Goal: Task Accomplishment & Management: Use online tool/utility

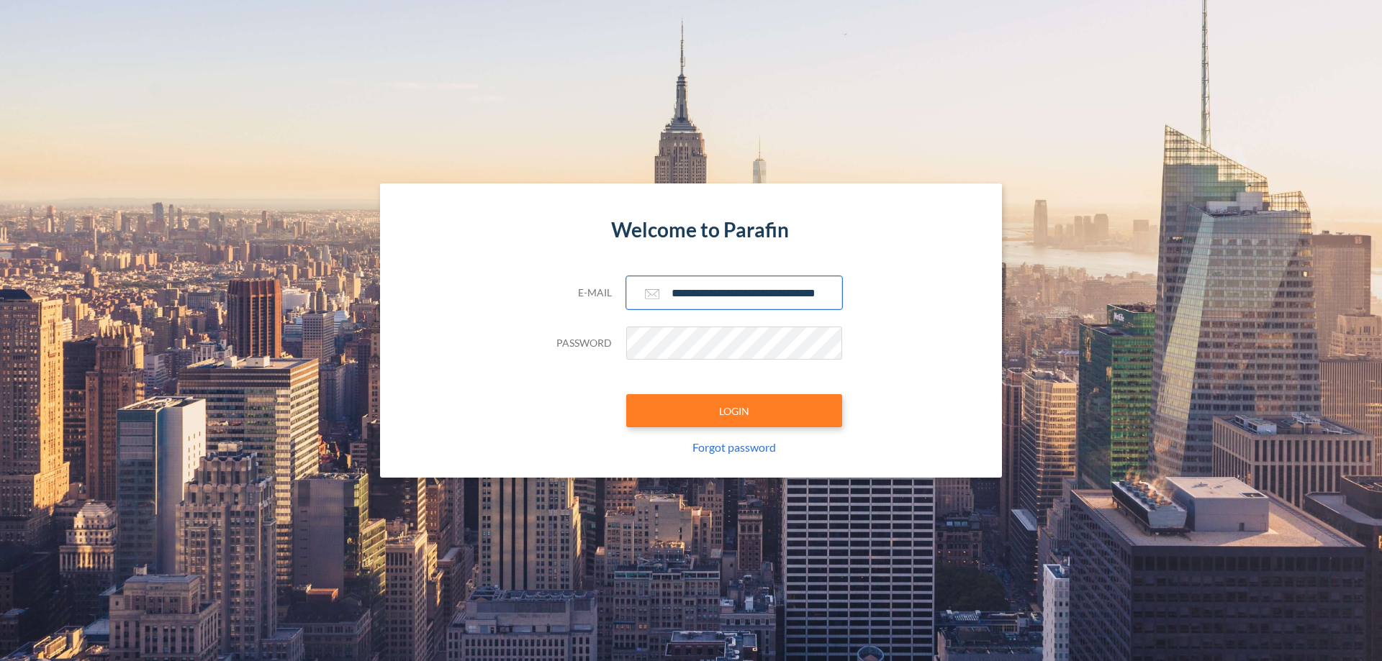
type input "**********"
click at [734, 411] on button "LOGIN" at bounding box center [734, 410] width 216 height 33
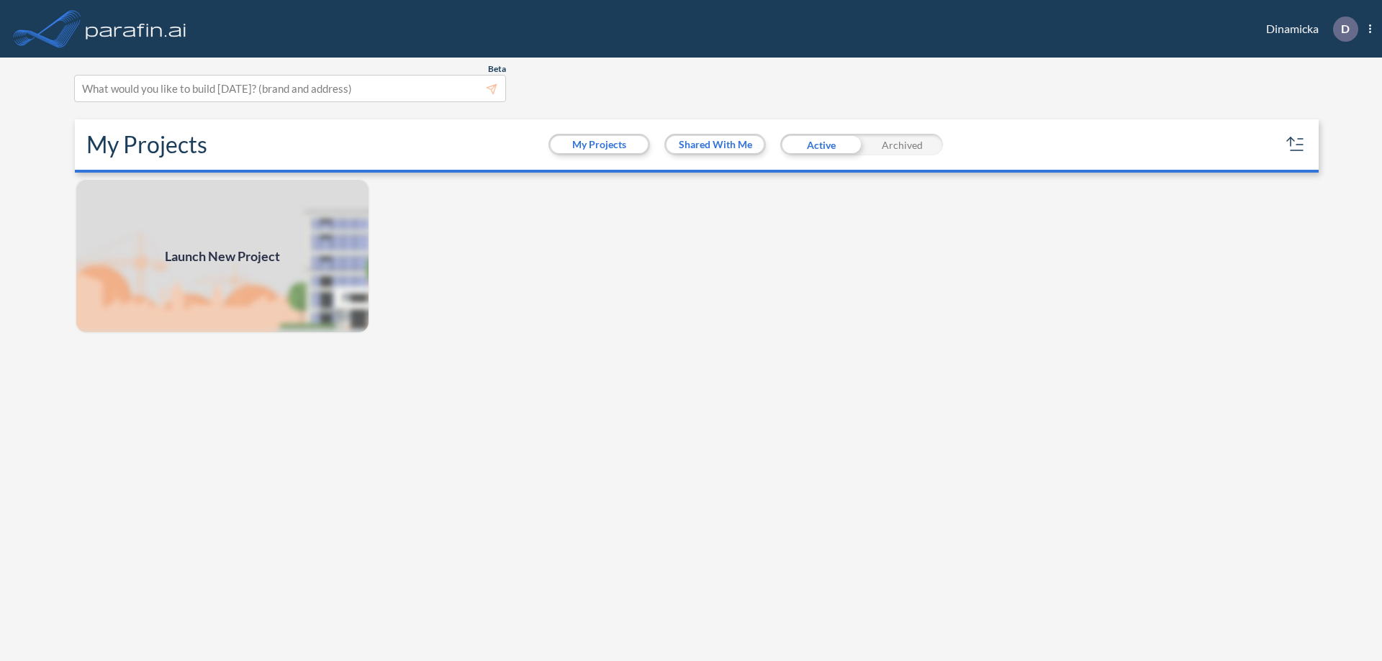
scroll to position [4, 0]
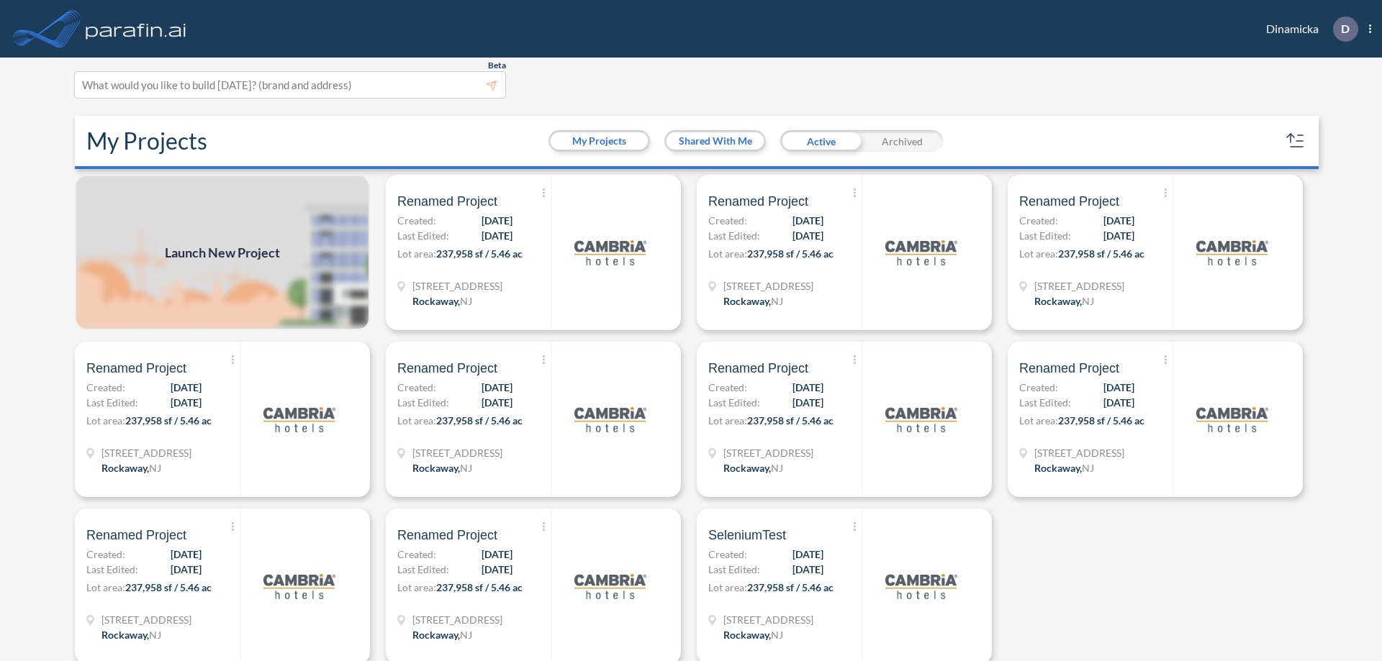
click at [222, 253] on span "Launch New Project" at bounding box center [222, 252] width 115 height 19
